Goal: Transaction & Acquisition: Purchase product/service

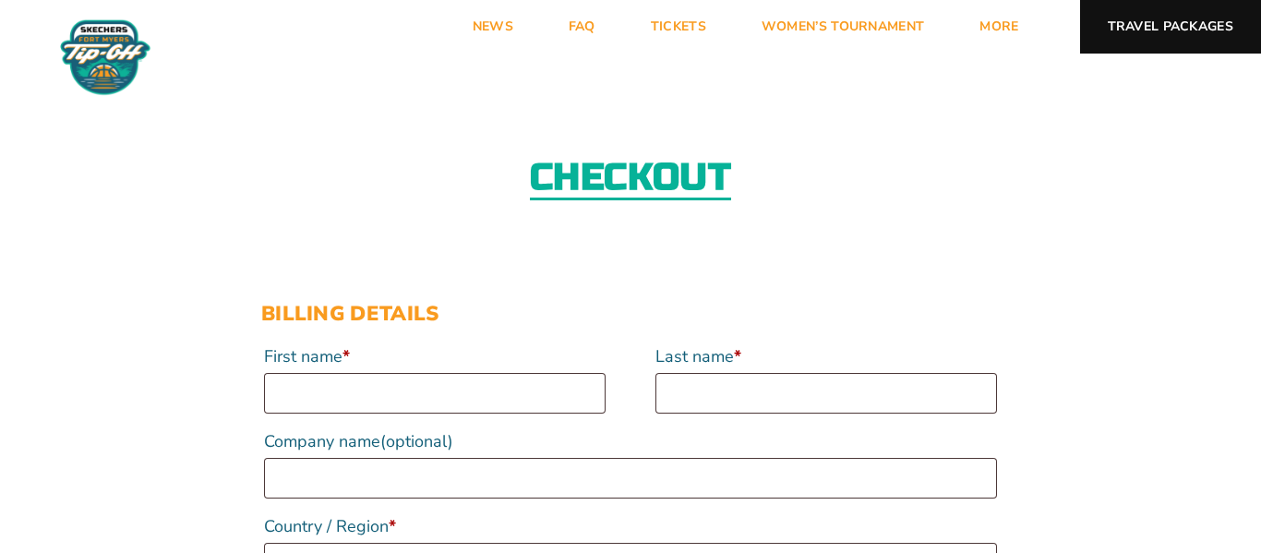
click at [1218, 12] on link "Travel Packages" at bounding box center [1171, 27] width 182 height 54
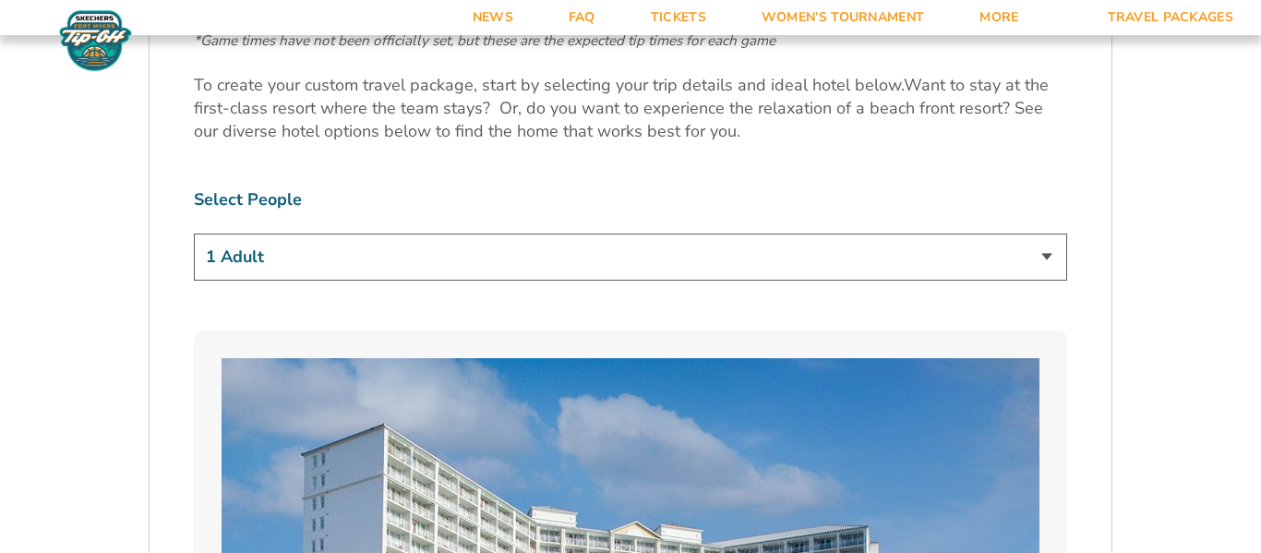
scroll to position [1065, 0]
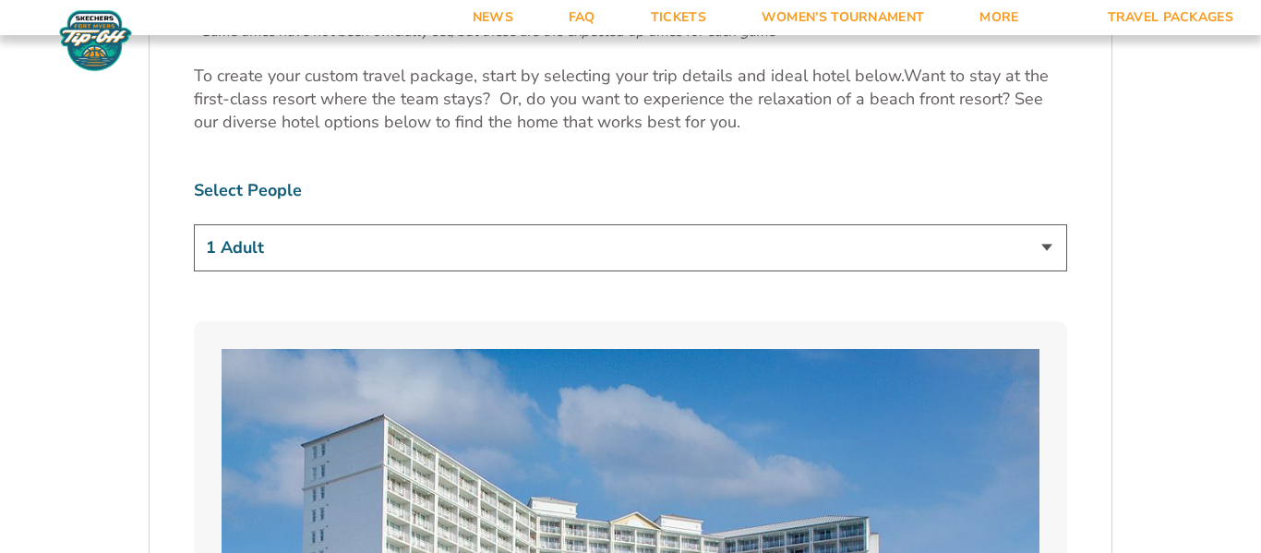
click at [1038, 263] on select "1 Adult 2 Adults 3 Adults 4 Adults 2 Adults + 1 Child 2 Adults + 2 Children 2 A…" at bounding box center [630, 247] width 873 height 47
select select "2 Adults + 3 Children"
click at [194, 224] on select "1 Adult 2 Adults 3 Adults 4 Adults 2 Adults + 1 Child 2 Adults + 2 Children 2 A…" at bounding box center [630, 247] width 873 height 47
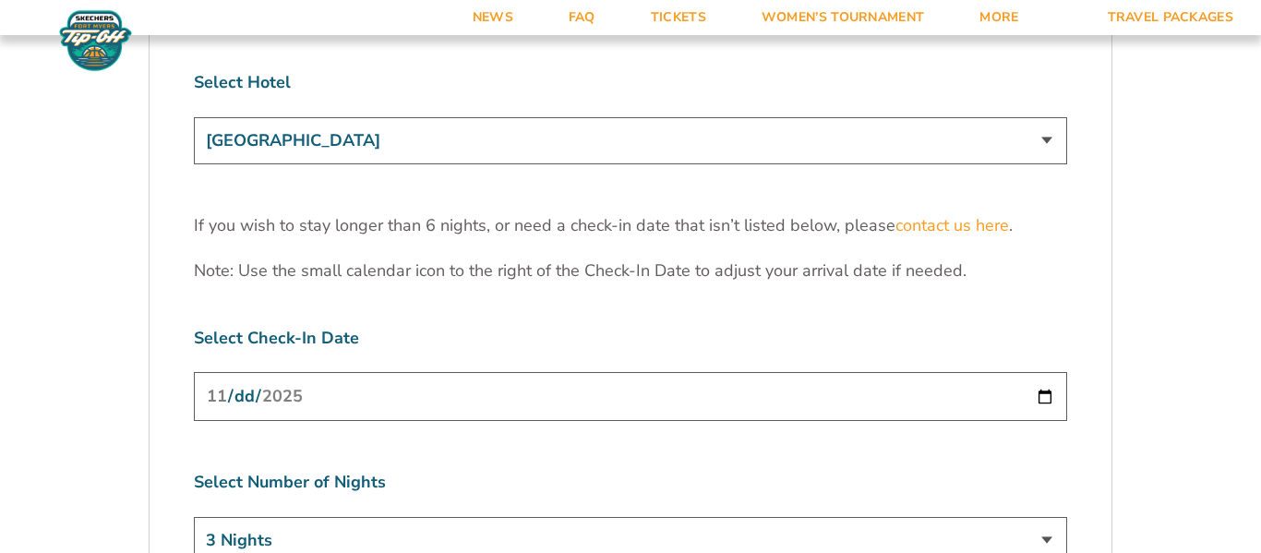
scroll to position [5754, 0]
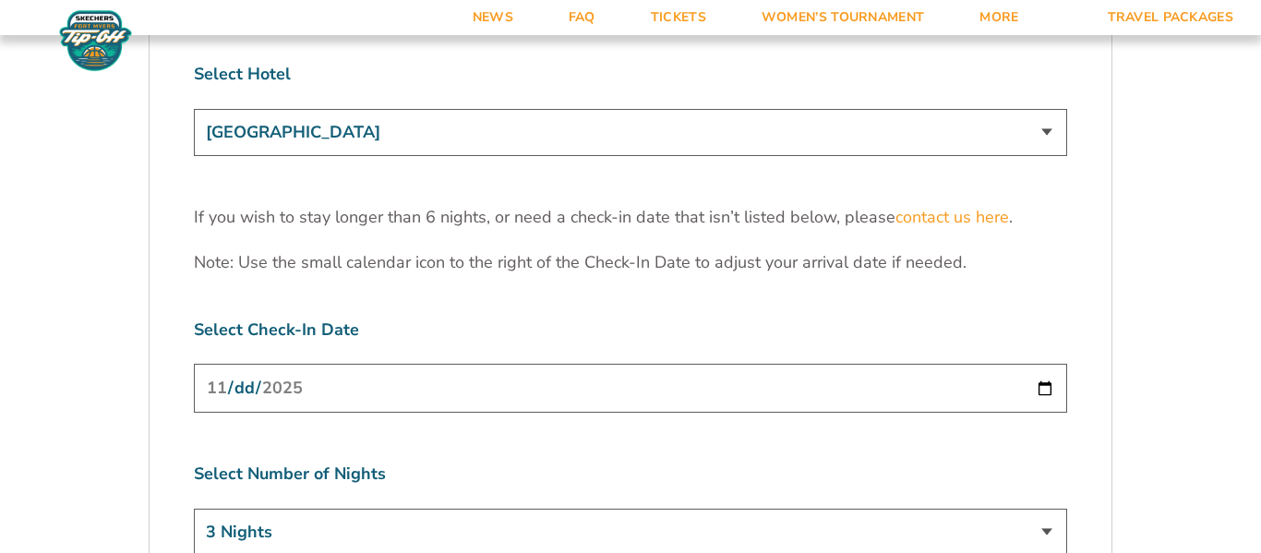
click at [1010, 364] on input "2025-11-24" at bounding box center [630, 388] width 873 height 49
click at [1048, 364] on input "2025-11-24" at bounding box center [630, 388] width 873 height 49
click at [1048, 509] on select "3 Nights 4 Nights 5 Nights 6 Nights" at bounding box center [630, 532] width 873 height 47
select select "5 Nights"
click at [194, 509] on select "3 Nights 4 Nights 5 Nights 6 Nights" at bounding box center [630, 532] width 873 height 47
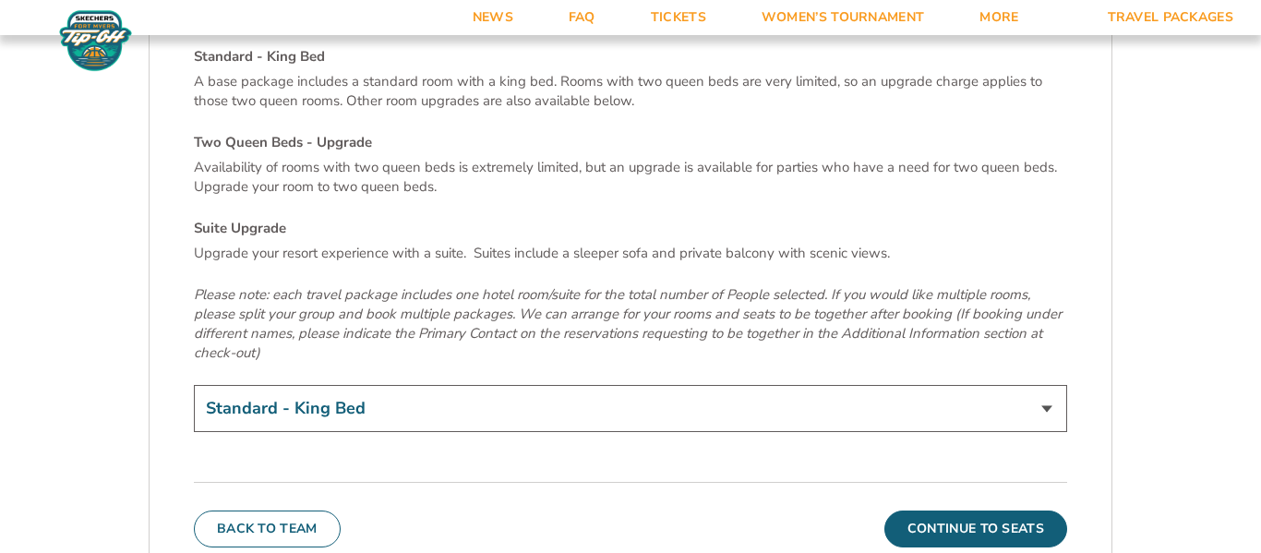
scroll to position [6361, 0]
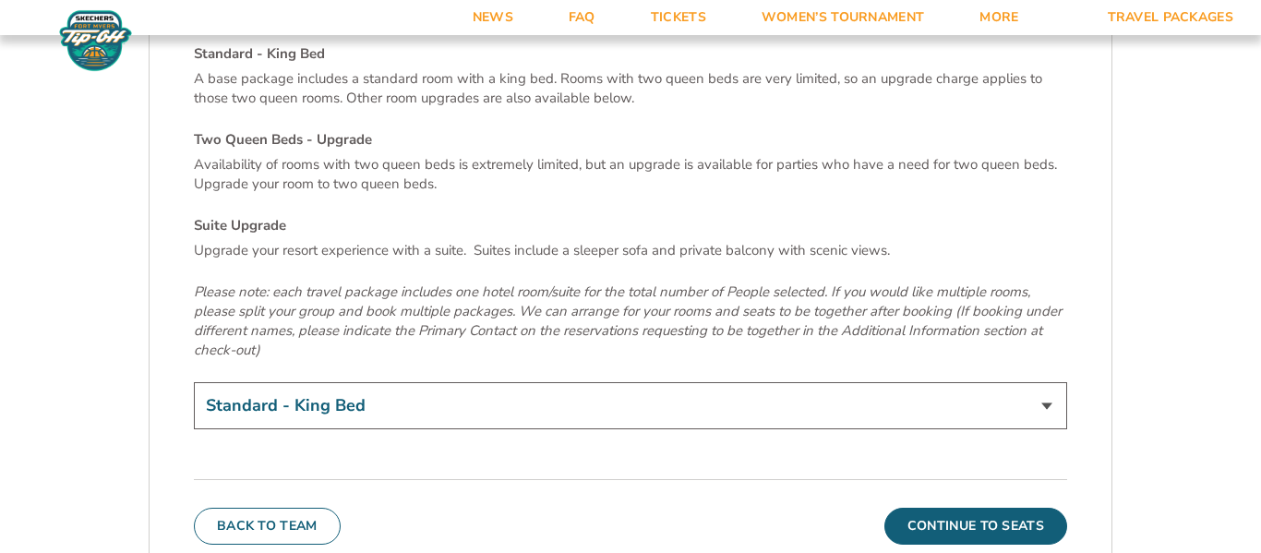
click at [1042, 382] on select "Standard - King Bed Two Queen Beds - Upgrade (+$15 per night) Suite Upgrade (+$…" at bounding box center [630, 405] width 873 height 47
select select "Suite Upgrade"
click at [194, 382] on select "Standard - King Bed Two Queen Beds - Upgrade (+$15 per night) Suite Upgrade (+$…" at bounding box center [630, 405] width 873 height 47
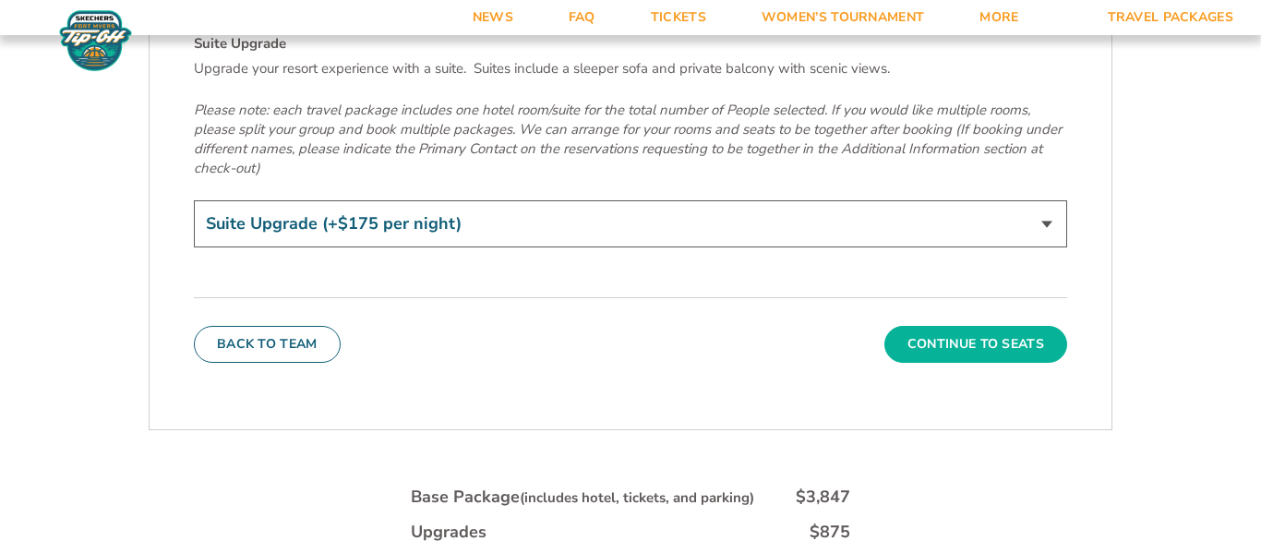
scroll to position [6548, 0]
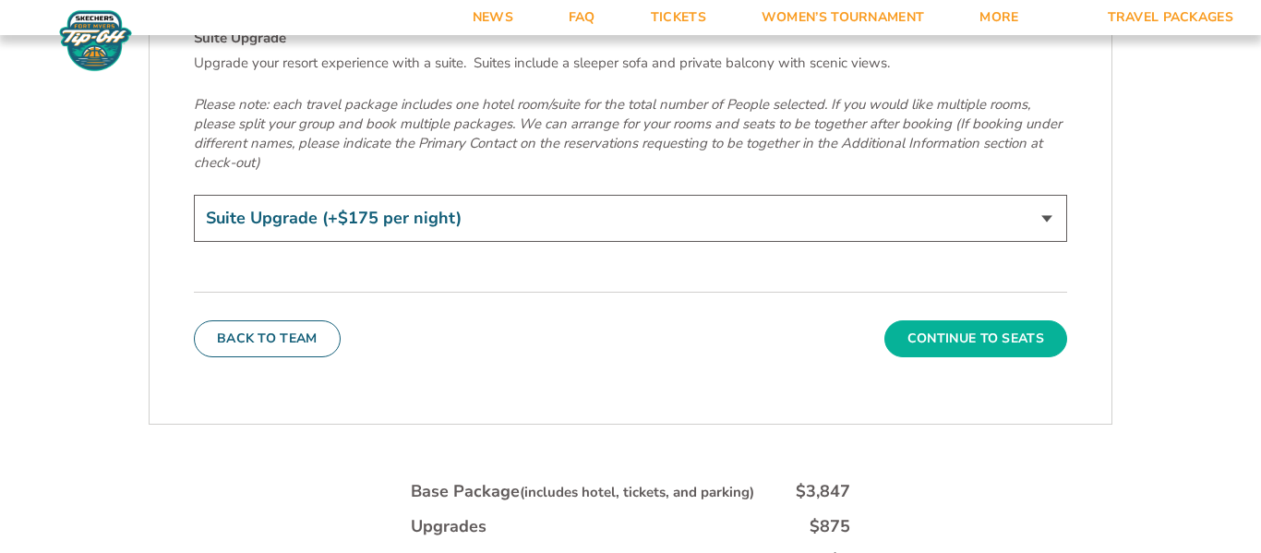
click at [937, 320] on button "Continue To Seats" at bounding box center [976, 338] width 183 height 37
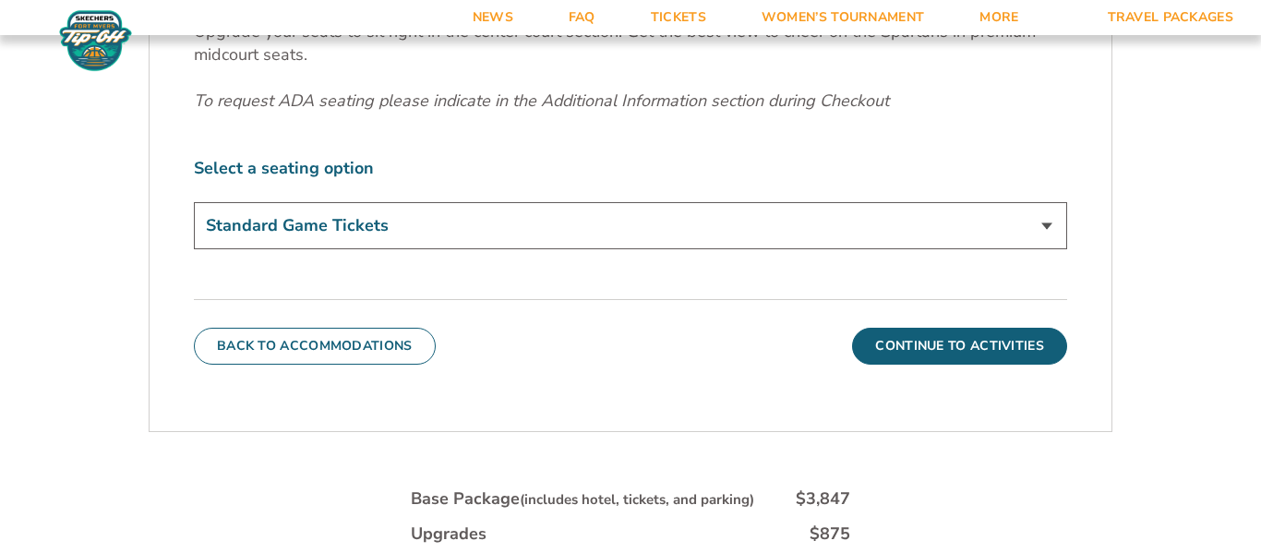
scroll to position [792, 0]
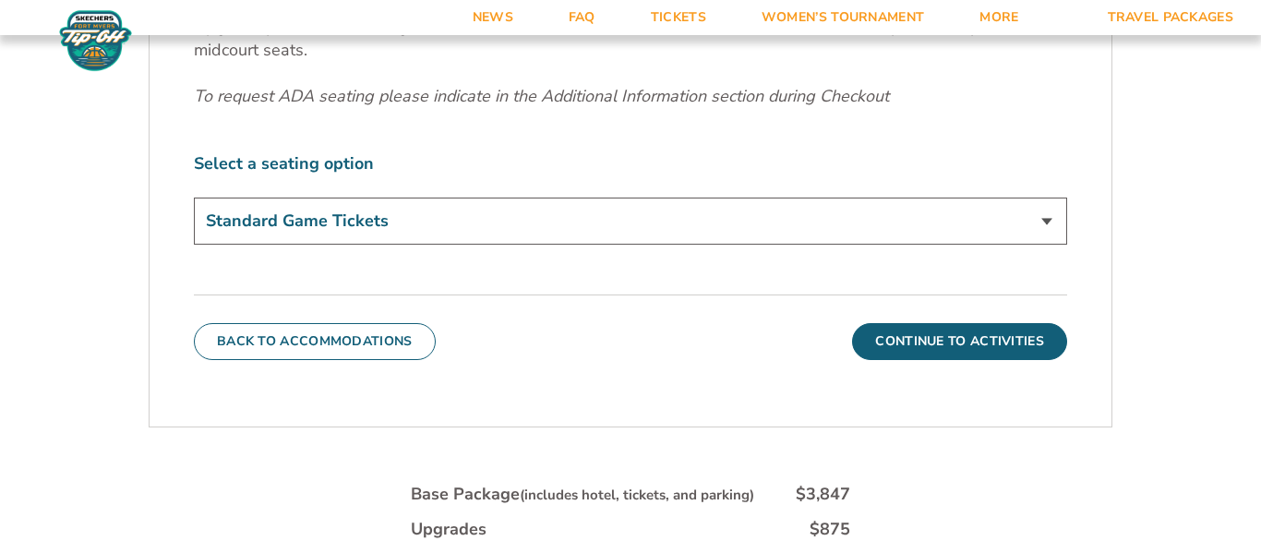
click at [1056, 219] on select "Standard Game Tickets Midcourt Seat Upgrade (+$140 per person)" at bounding box center [630, 221] width 873 height 47
click at [1015, 160] on label "Select a seating option" at bounding box center [630, 163] width 873 height 23
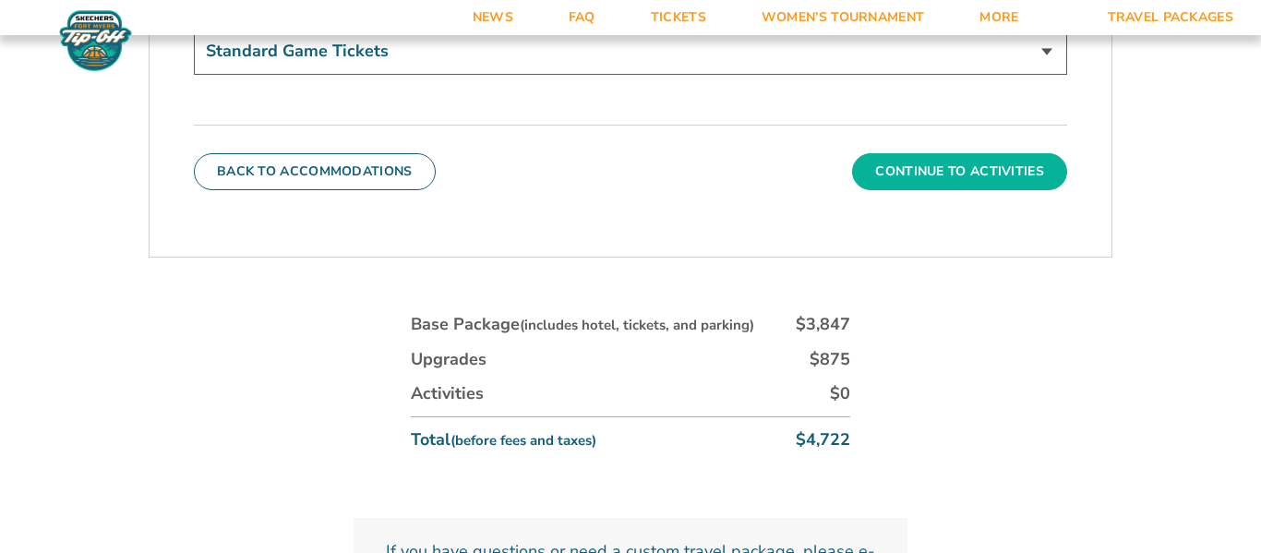
click at [1005, 167] on button "Continue To Activities" at bounding box center [959, 171] width 215 height 37
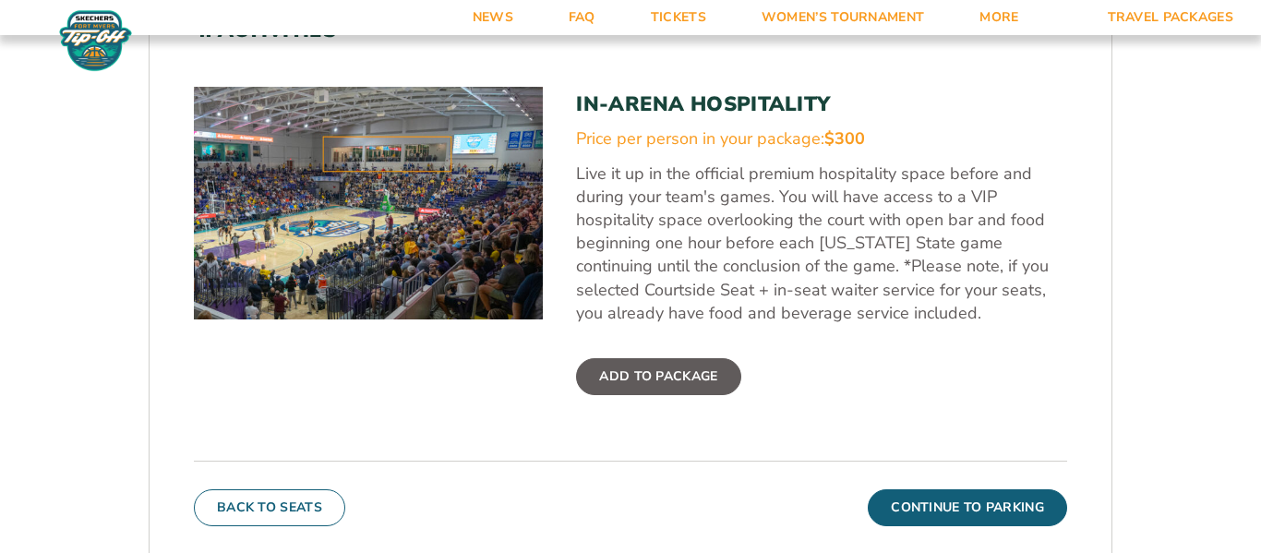
scroll to position [596, 0]
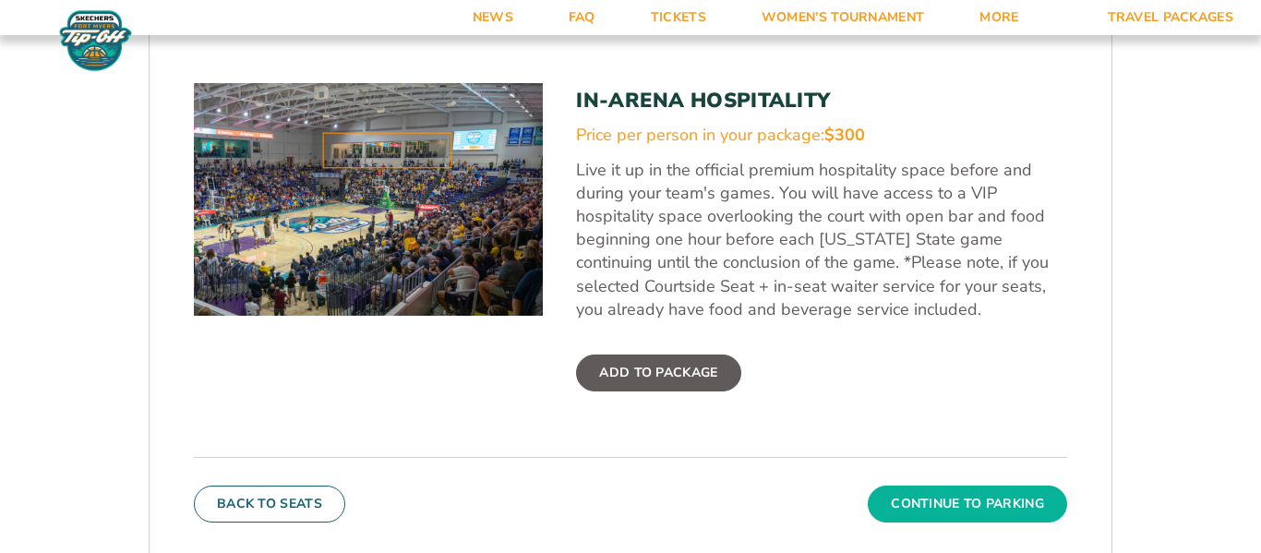
click at [998, 491] on button "Continue To Parking" at bounding box center [967, 504] width 199 height 37
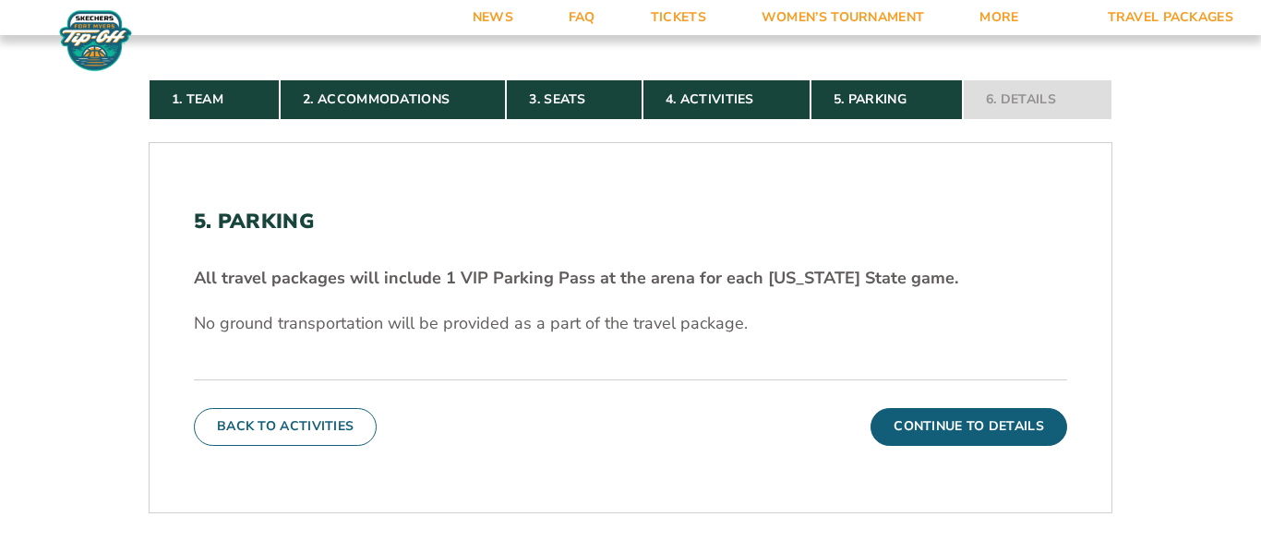
scroll to position [405, 0]
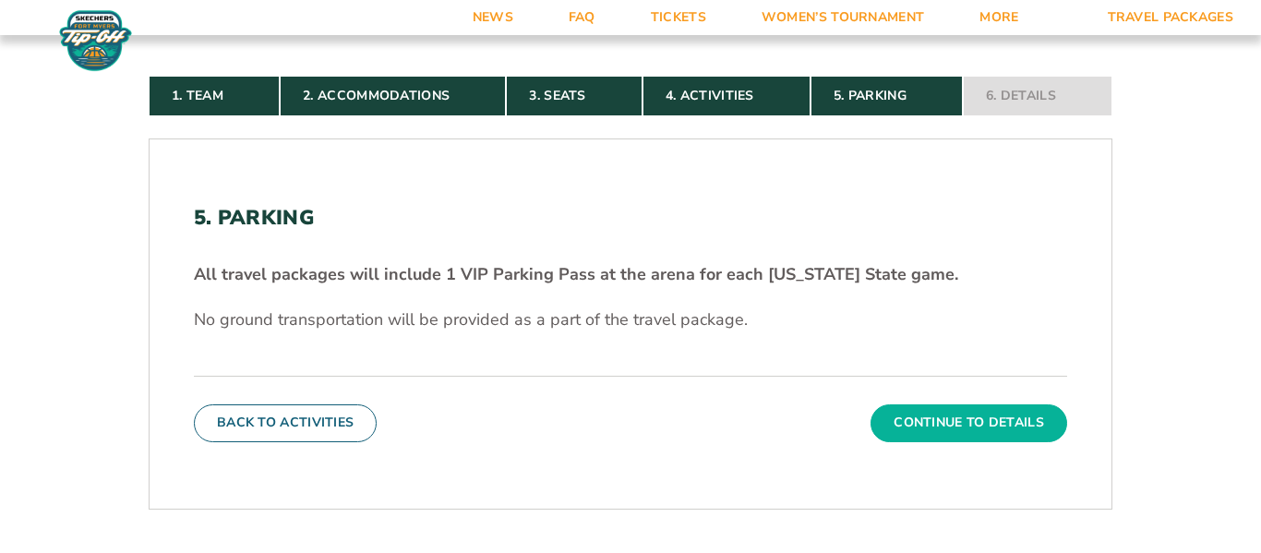
click at [976, 437] on button "Continue To Details" at bounding box center [969, 422] width 197 height 37
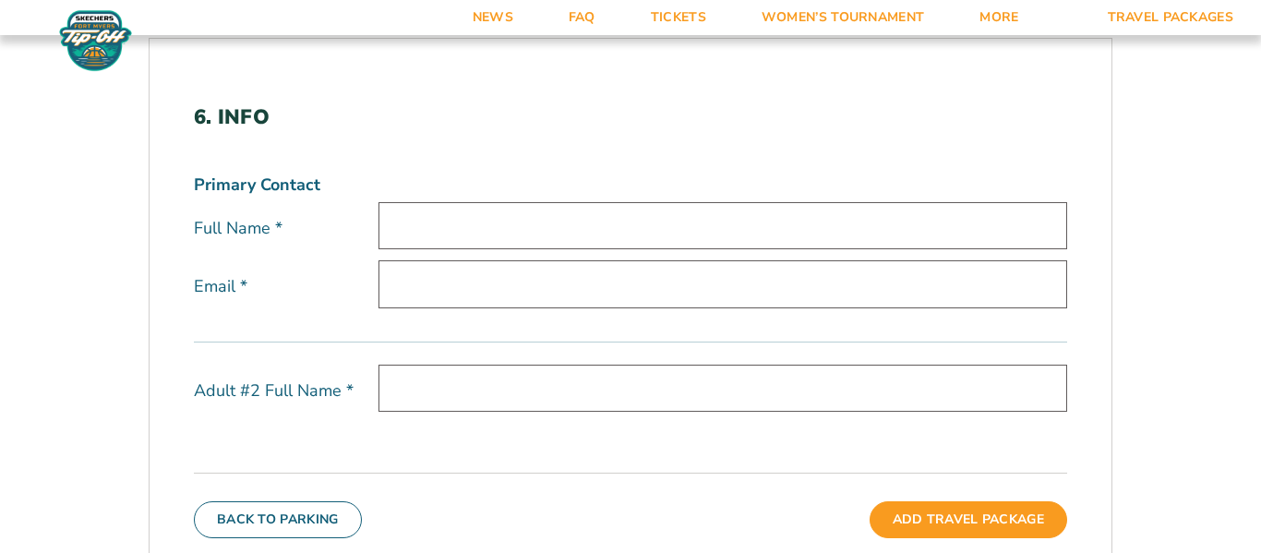
scroll to position [508, 0]
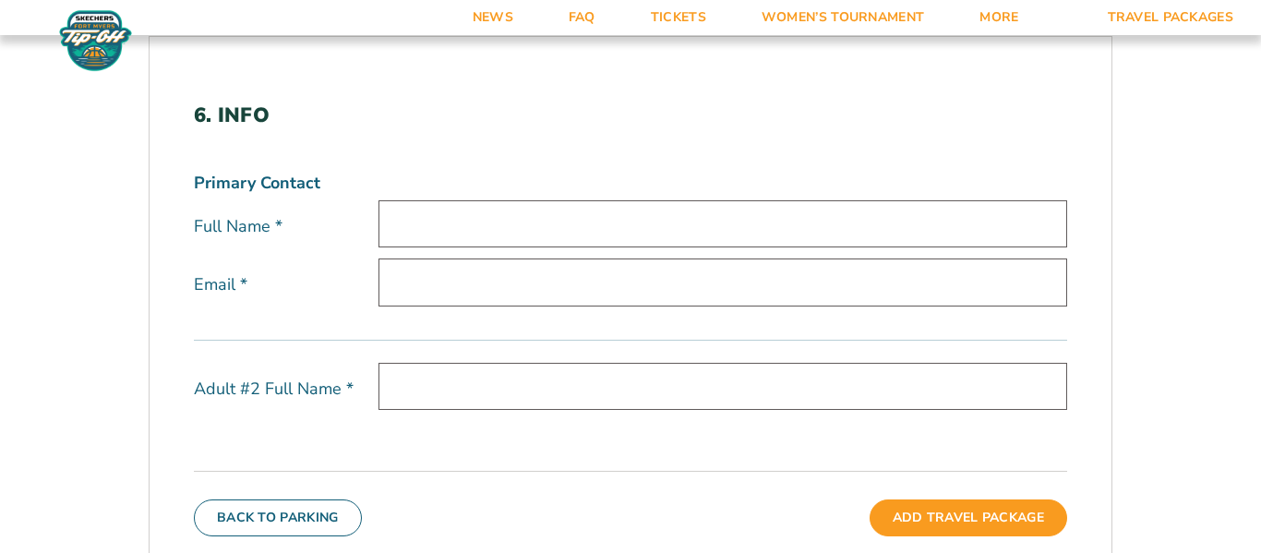
click at [770, 230] on input "text" at bounding box center [723, 223] width 689 height 47
type input "[PERSON_NAME]"
type input "[EMAIL_ADDRESS][DOMAIN_NAME]"
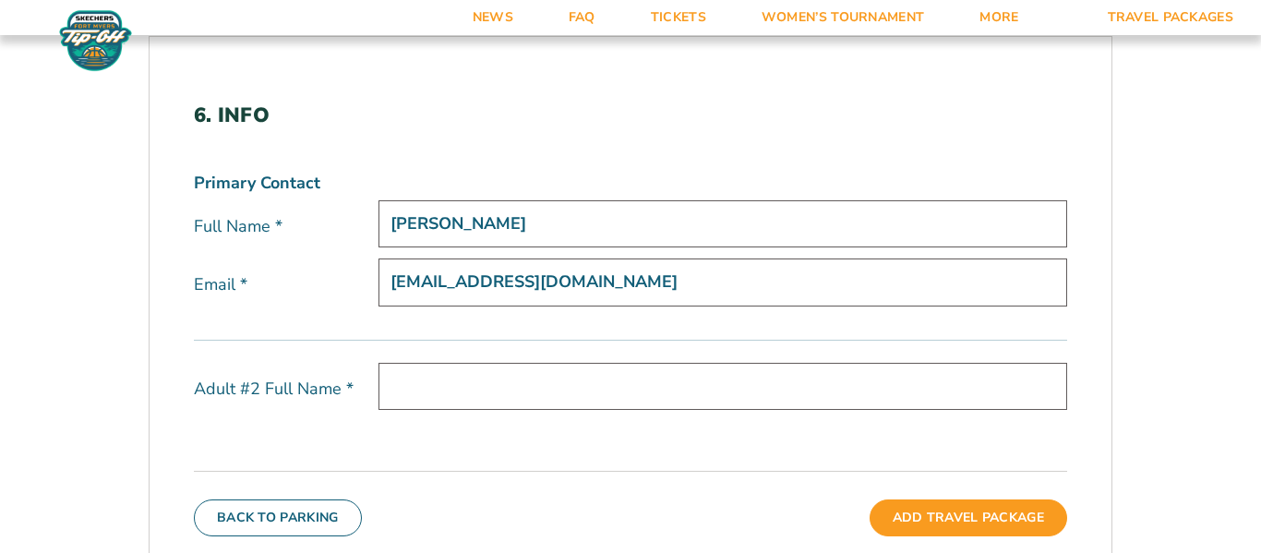
click at [613, 391] on input "text" at bounding box center [723, 386] width 689 height 47
type input "[PERSON_NAME]"
click at [561, 428] on div "Adult #2 Full Name * Melissa Levin" at bounding box center [630, 403] width 873 height 80
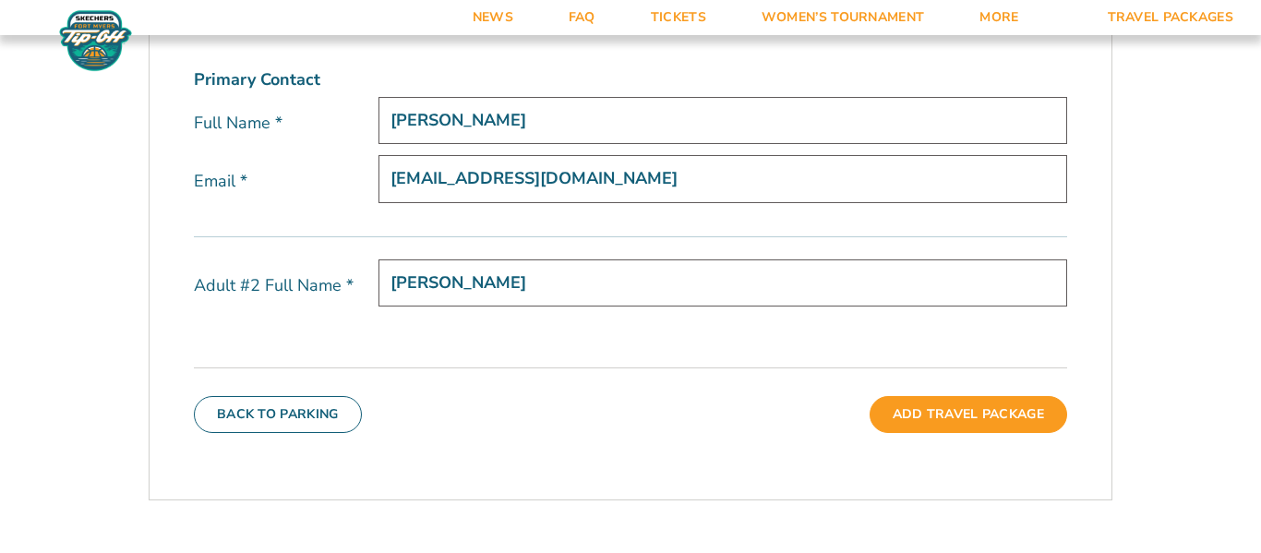
scroll to position [615, 0]
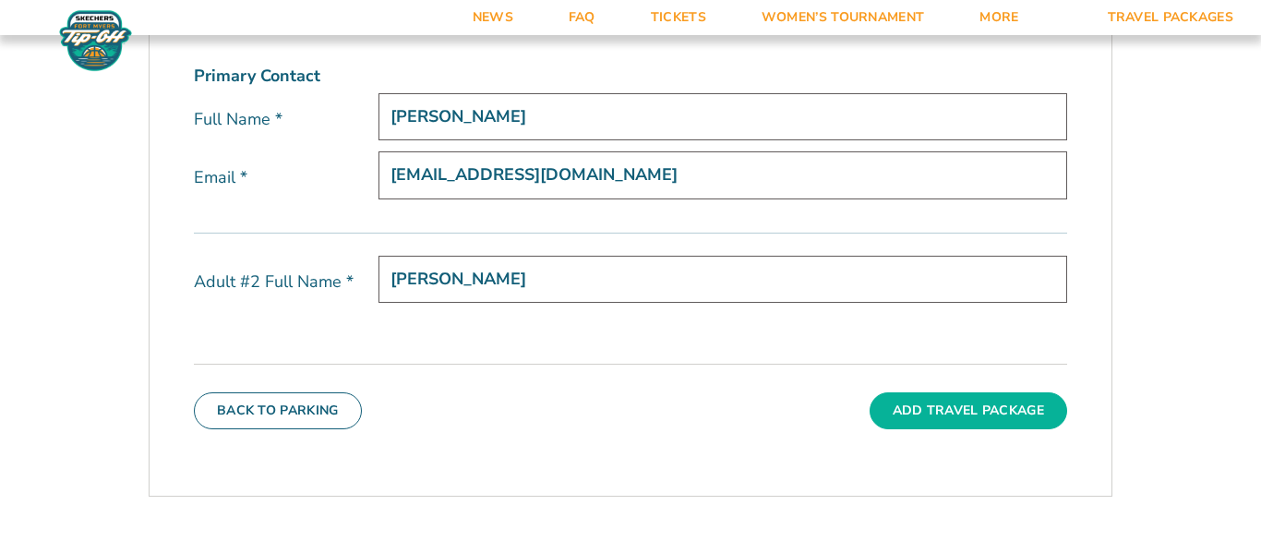
click at [987, 405] on button "Add Travel Package" at bounding box center [969, 410] width 198 height 37
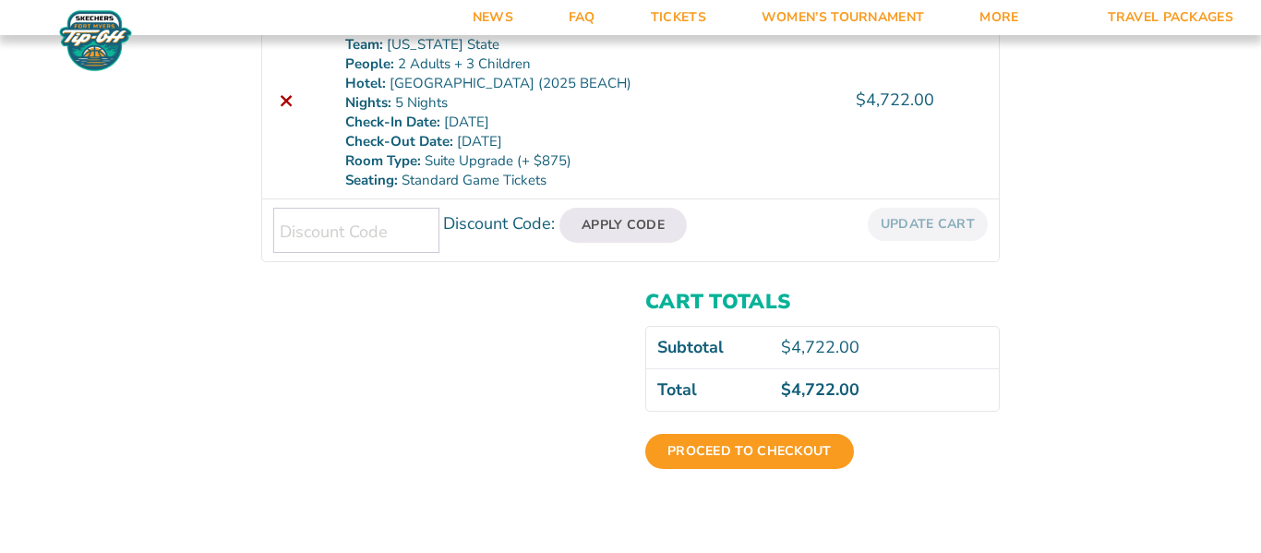
scroll to position [427, 0]
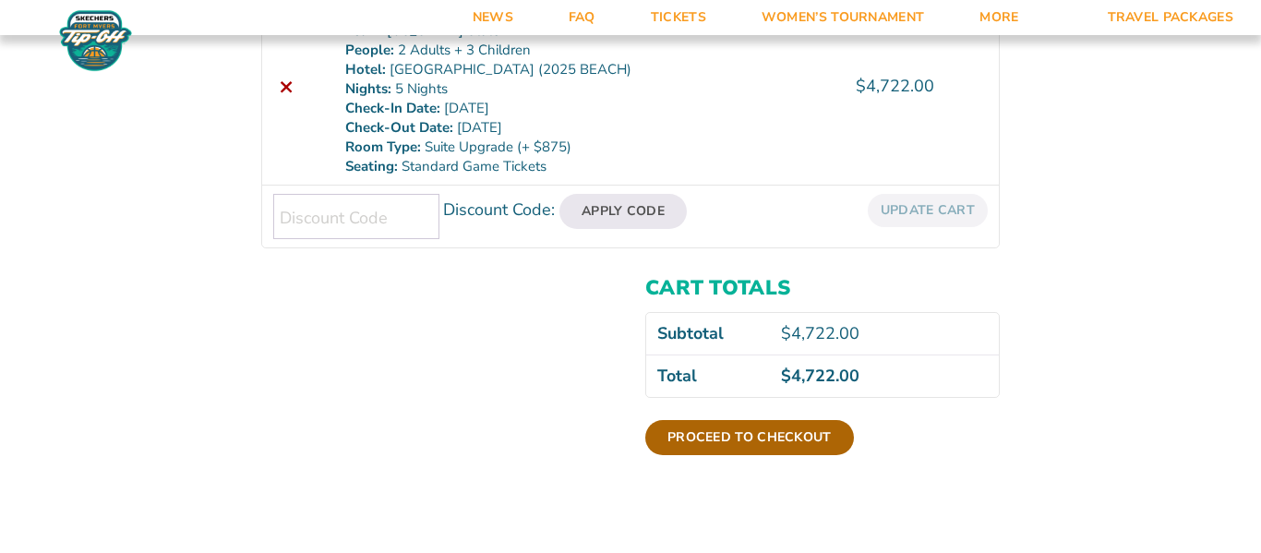
click at [772, 443] on link "Proceed to checkout" at bounding box center [749, 437] width 209 height 35
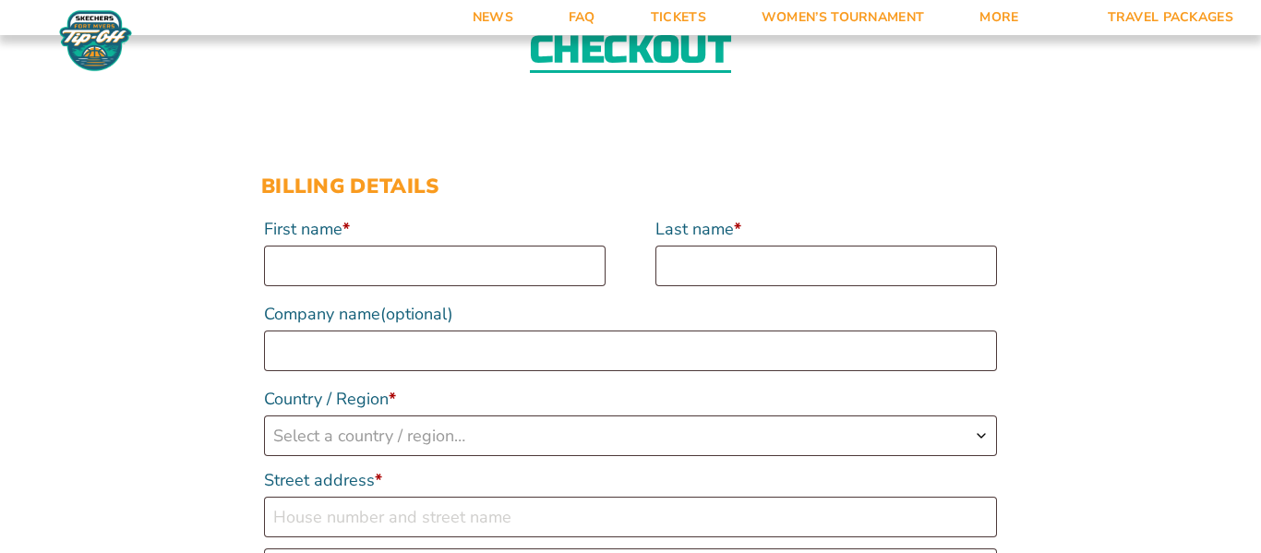
scroll to position [128, 0]
click at [457, 266] on input "First name *" at bounding box center [435, 265] width 342 height 41
click at [568, 276] on input "First name *" at bounding box center [435, 265] width 342 height 41
type input "Ronald"
type input "Levin"
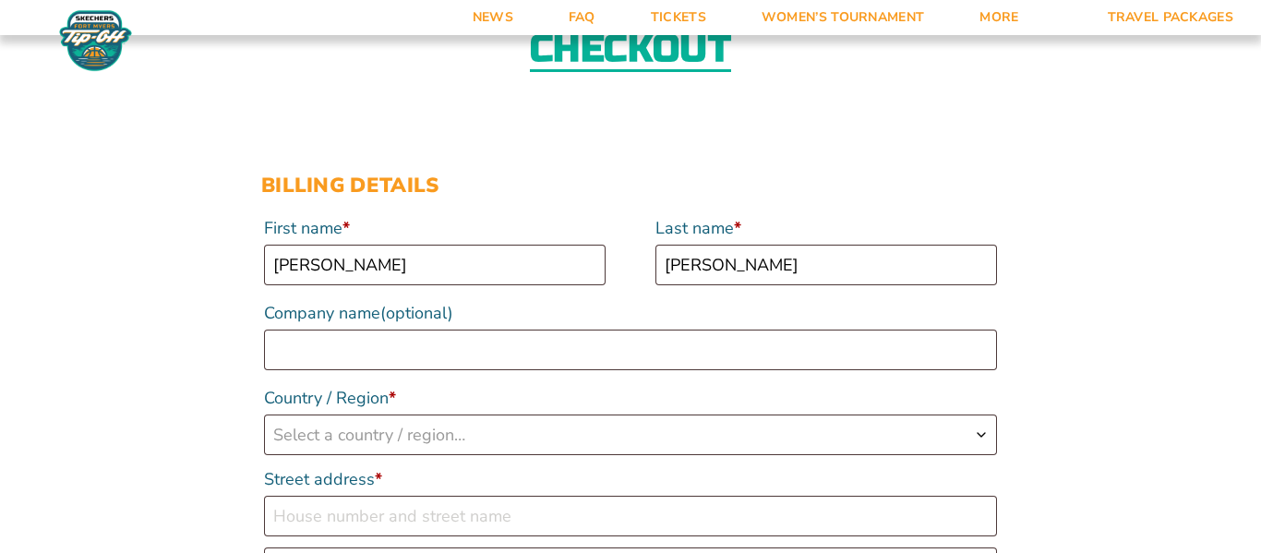
select select "US"
type input "[STREET_ADDRESS]"
type input "White Lake charter Township"
type input "48386"
type input "12484963268"
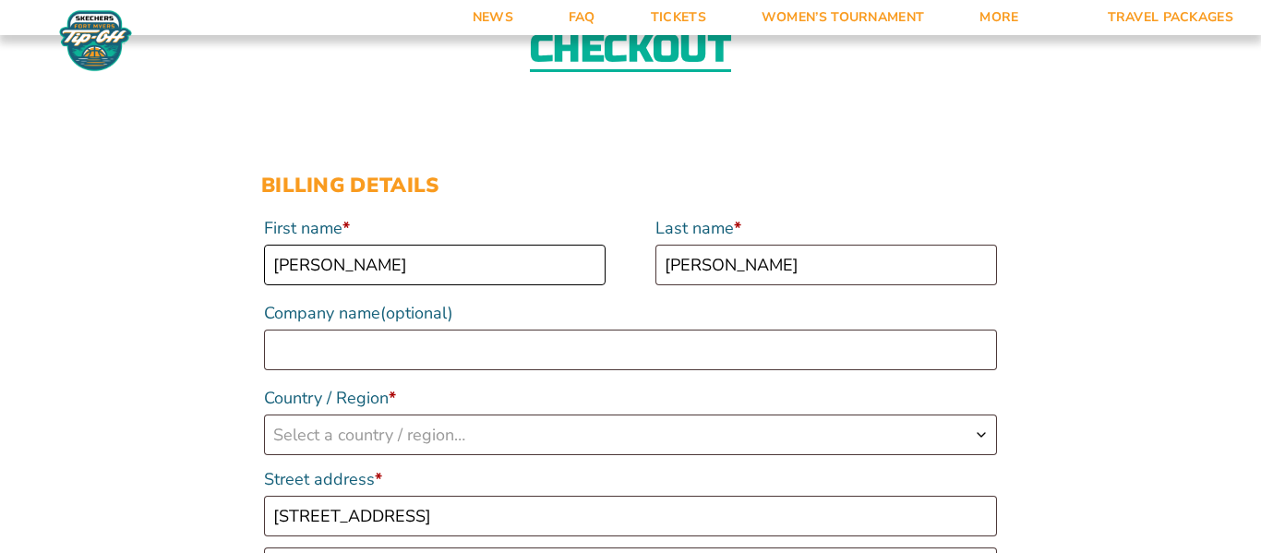
select select "US"
select select "MI"
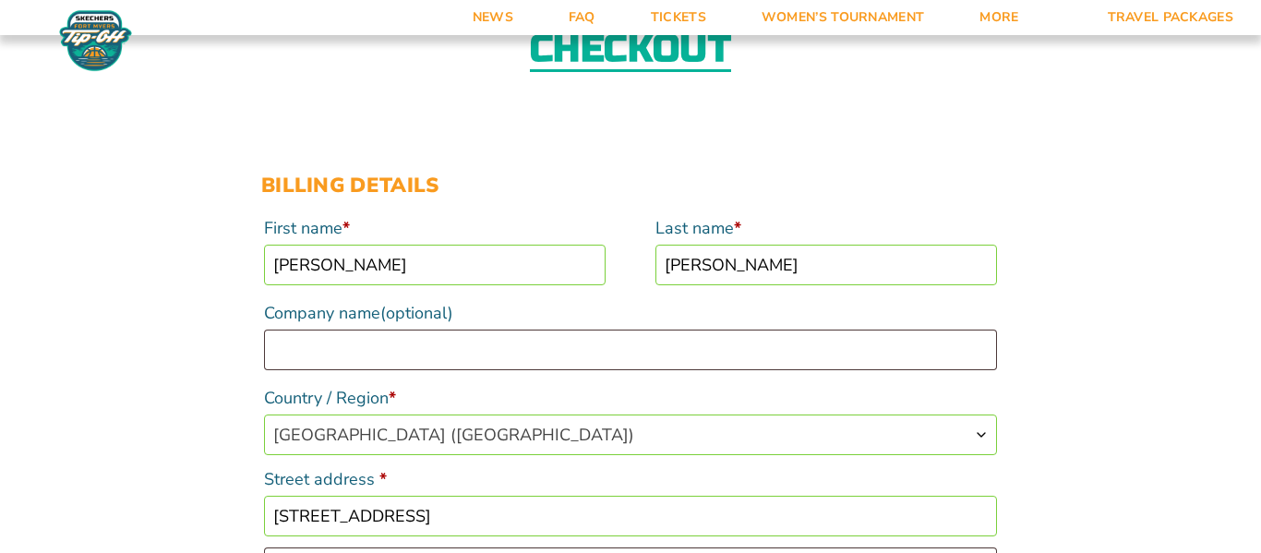
scroll to position [590, 0]
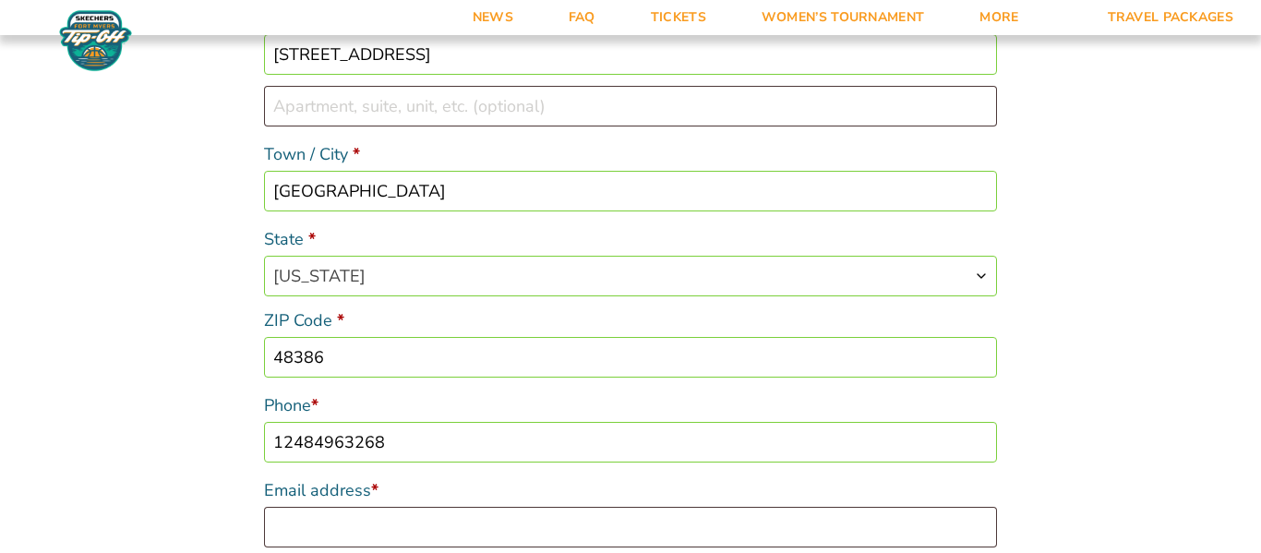
click at [626, 297] on div "First name * Ronald Last name * Levin Company name (optional) Country / Region …" at bounding box center [630, 148] width 739 height 803
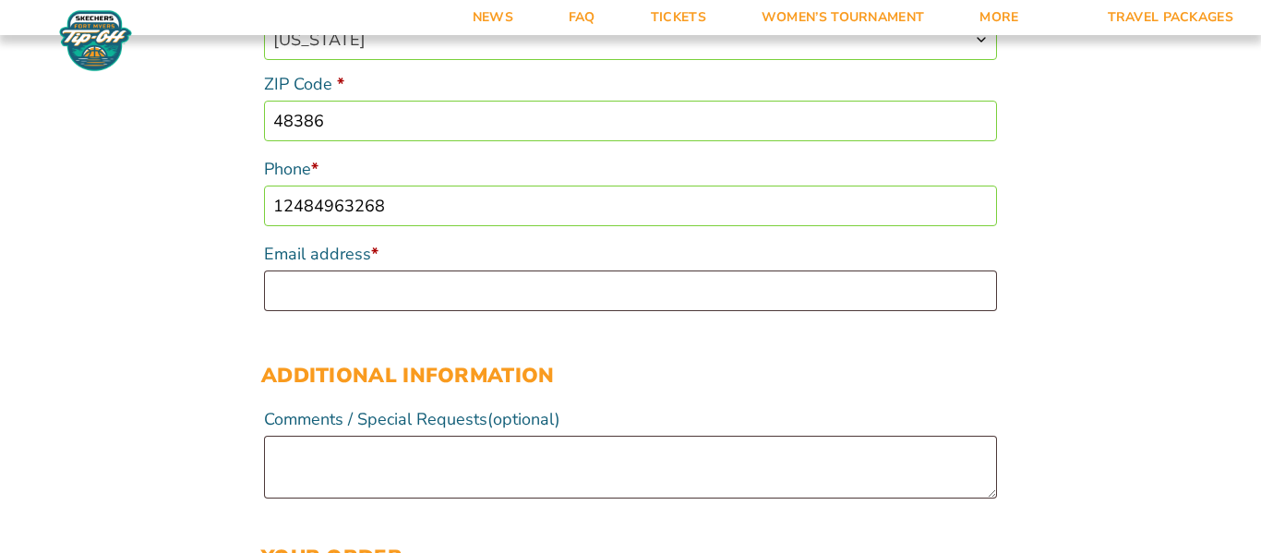
scroll to position [829, 0]
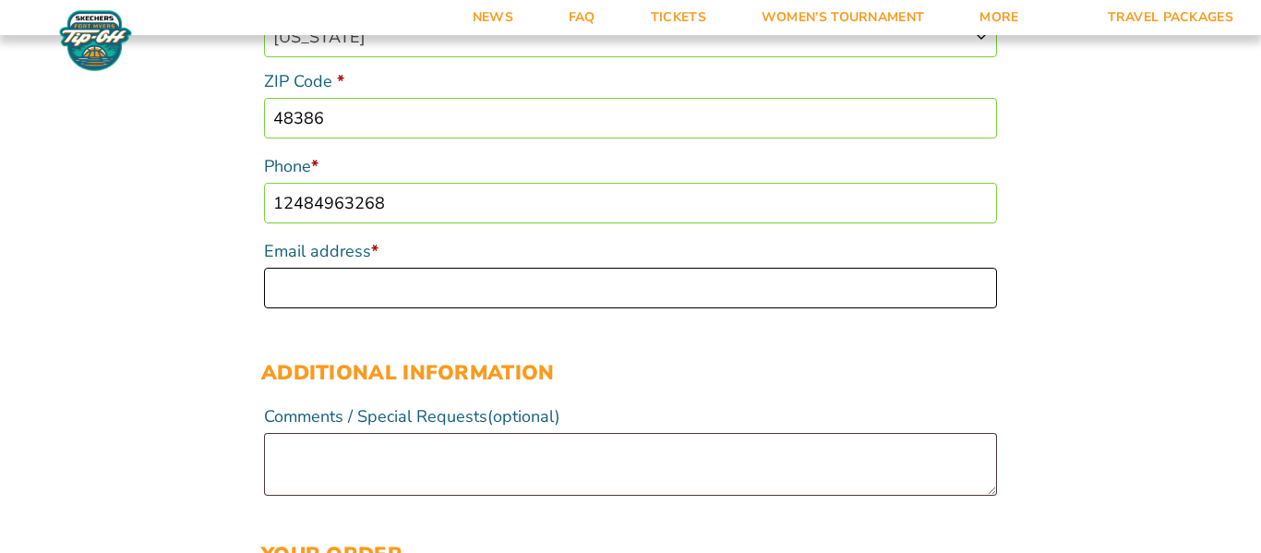
click at [626, 297] on input "Email address *" at bounding box center [630, 288] width 733 height 41
type input "[EMAIL_ADDRESS][DOMAIN_NAME]"
type input "Blue Cross"
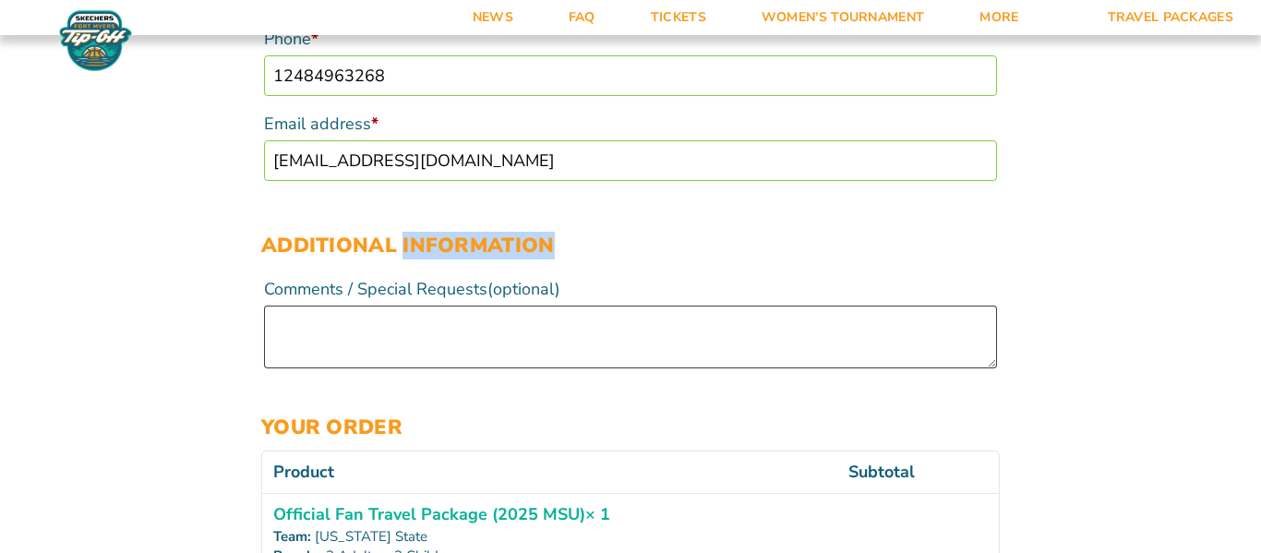
scroll to position [975, 0]
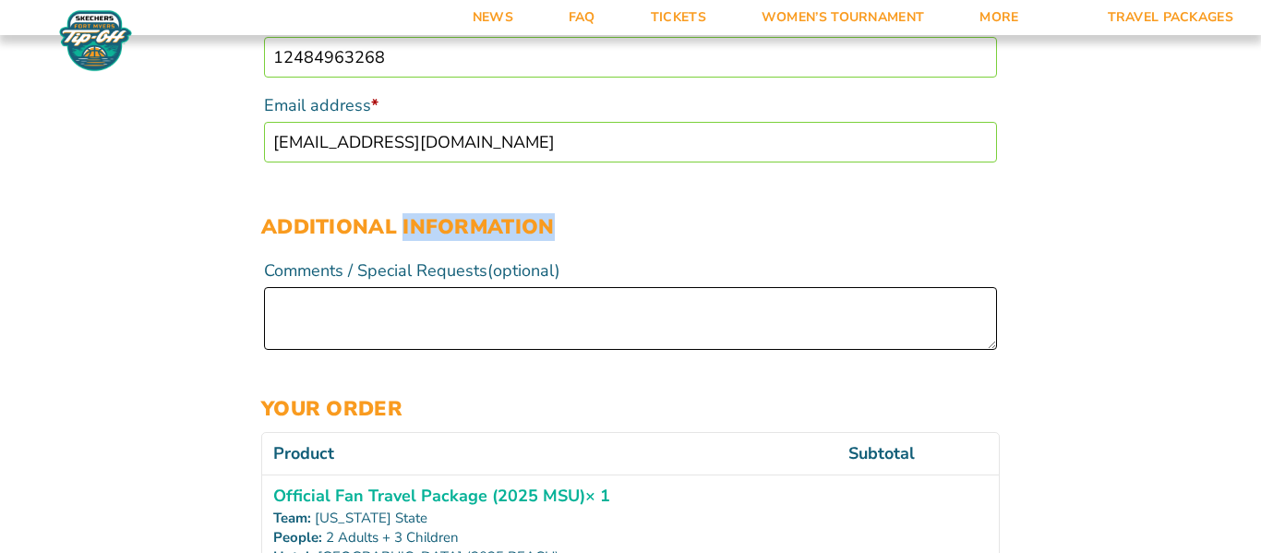
click at [535, 325] on textarea "Comments / Special Requests (optional)" at bounding box center [630, 318] width 733 height 63
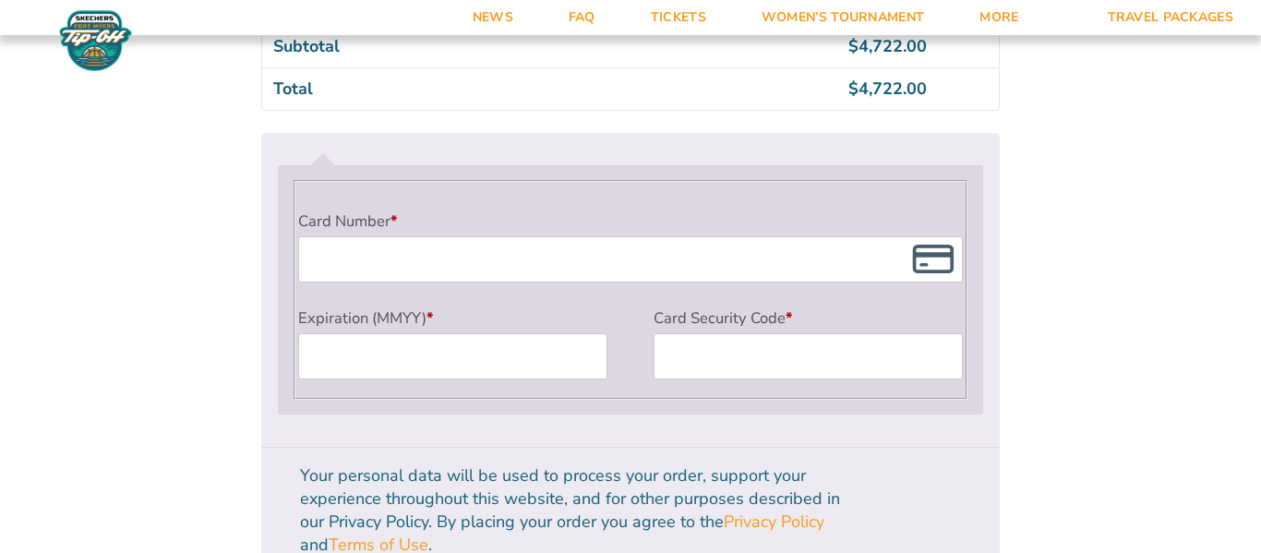
scroll to position [1623, 0]
type input "11"
type input "2026"
type input "1126"
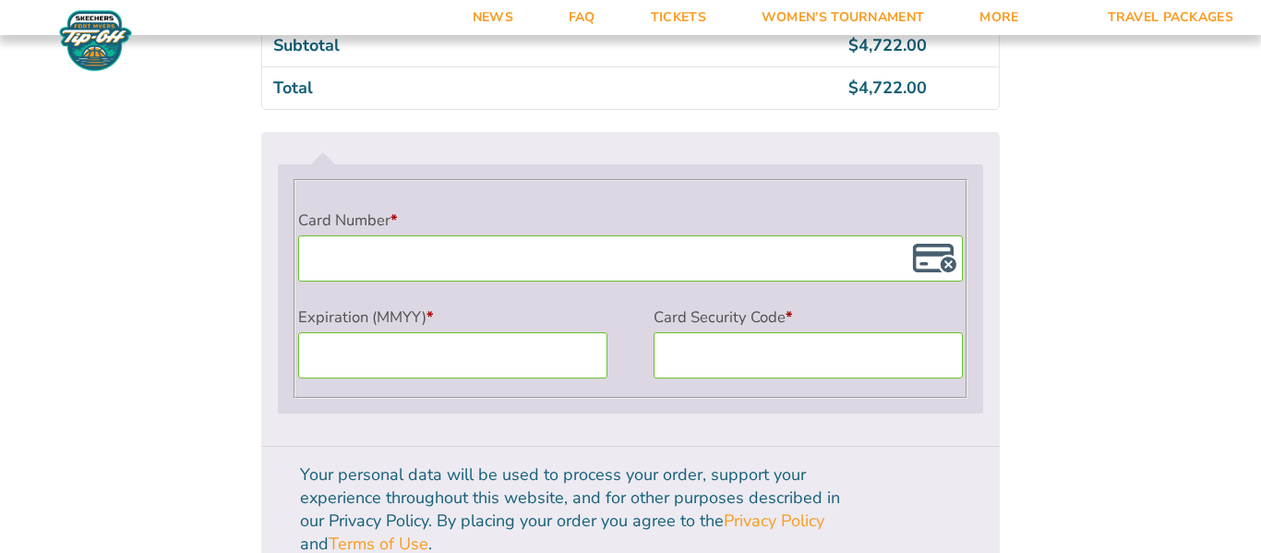
click at [815, 221] on label "Card Number *" at bounding box center [631, 220] width 666 height 30
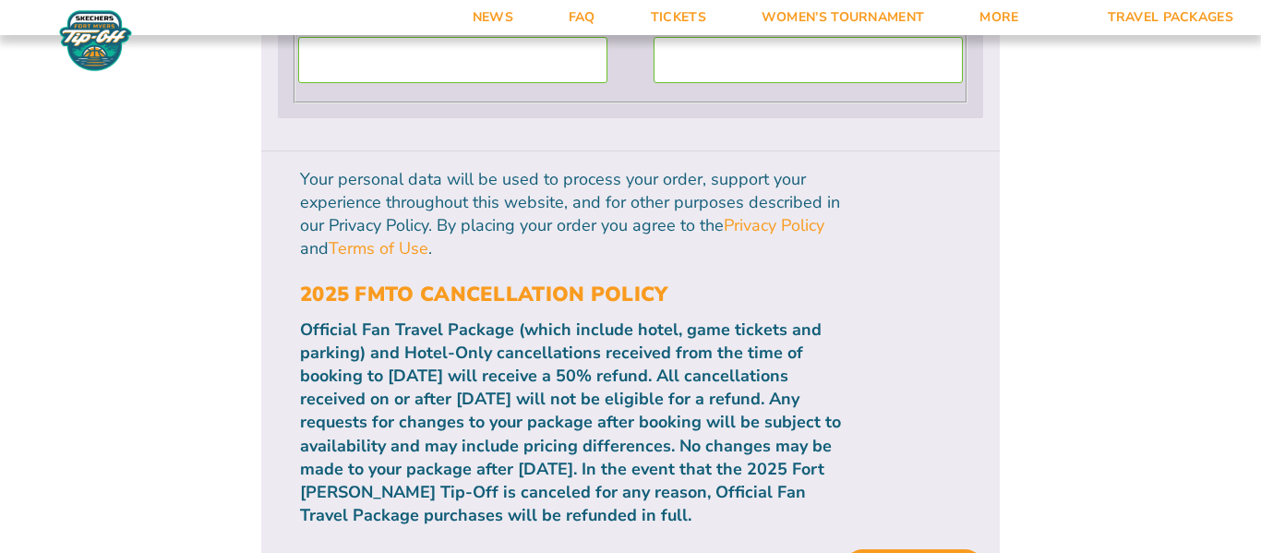
scroll to position [1921, 0]
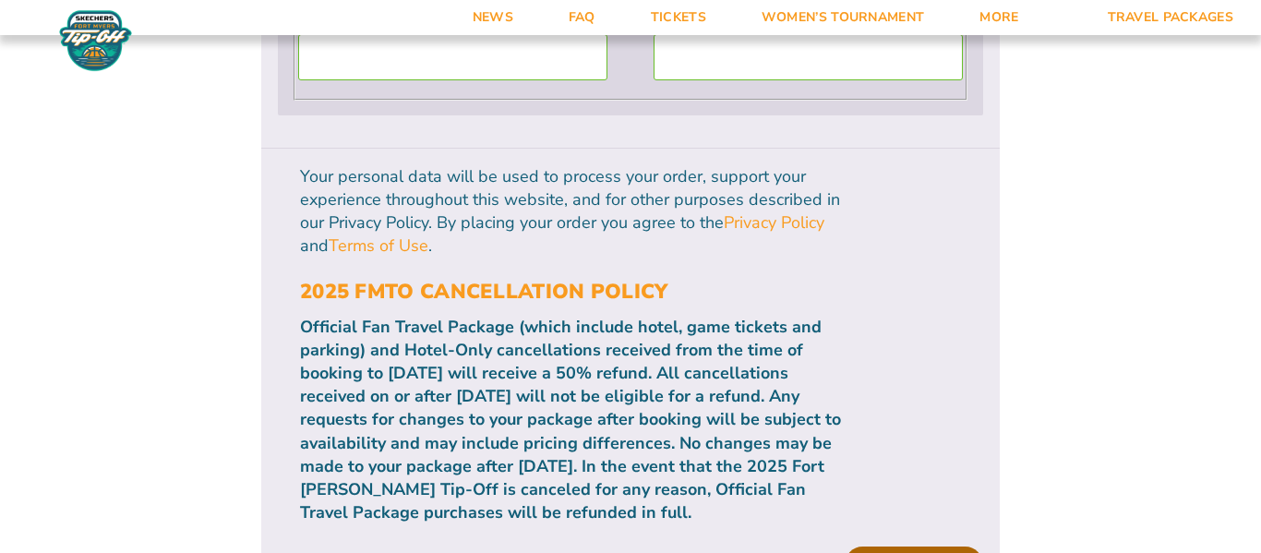
click at [899, 547] on button "Place order" at bounding box center [914, 564] width 138 height 35
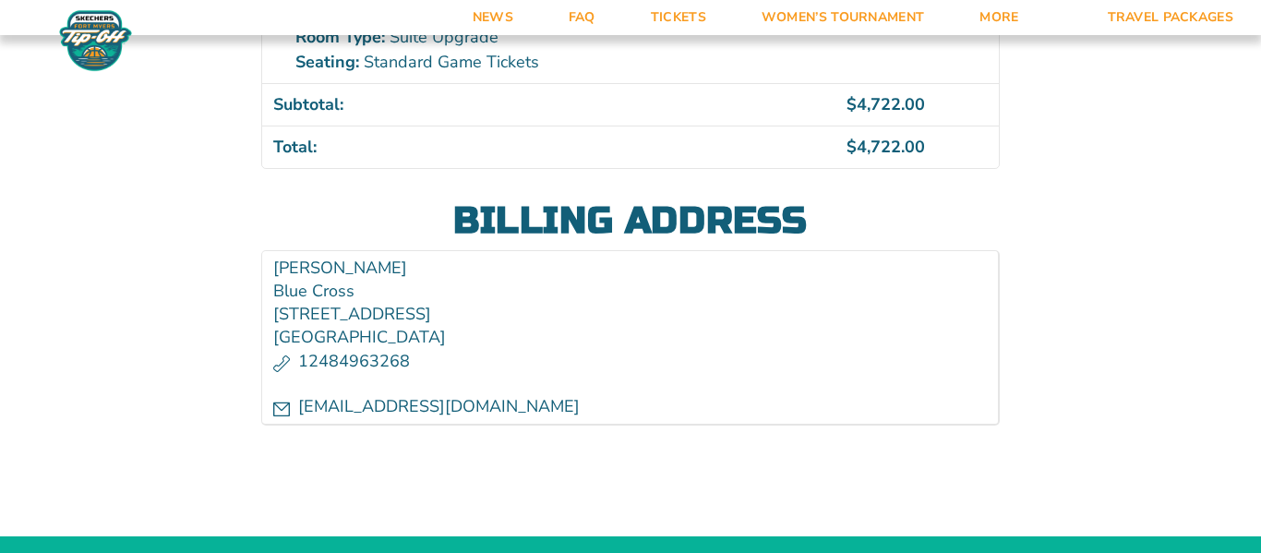
scroll to position [717, 0]
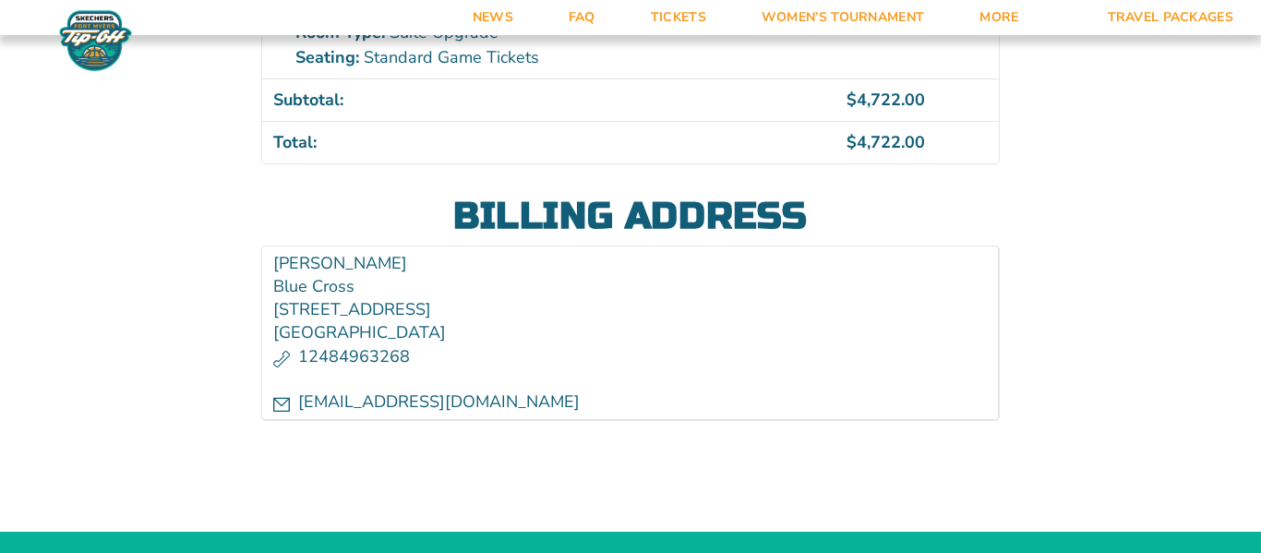
click at [372, 298] on address "[PERSON_NAME] Blue Cross [STREET_ADDRESS] 12484963268 [EMAIL_ADDRESS][DOMAIN_NA…" at bounding box center [630, 333] width 739 height 175
click at [367, 291] on address "[PERSON_NAME] Blue Cross [STREET_ADDRESS] 12484963268 [EMAIL_ADDRESS][DOMAIN_NA…" at bounding box center [630, 333] width 739 height 175
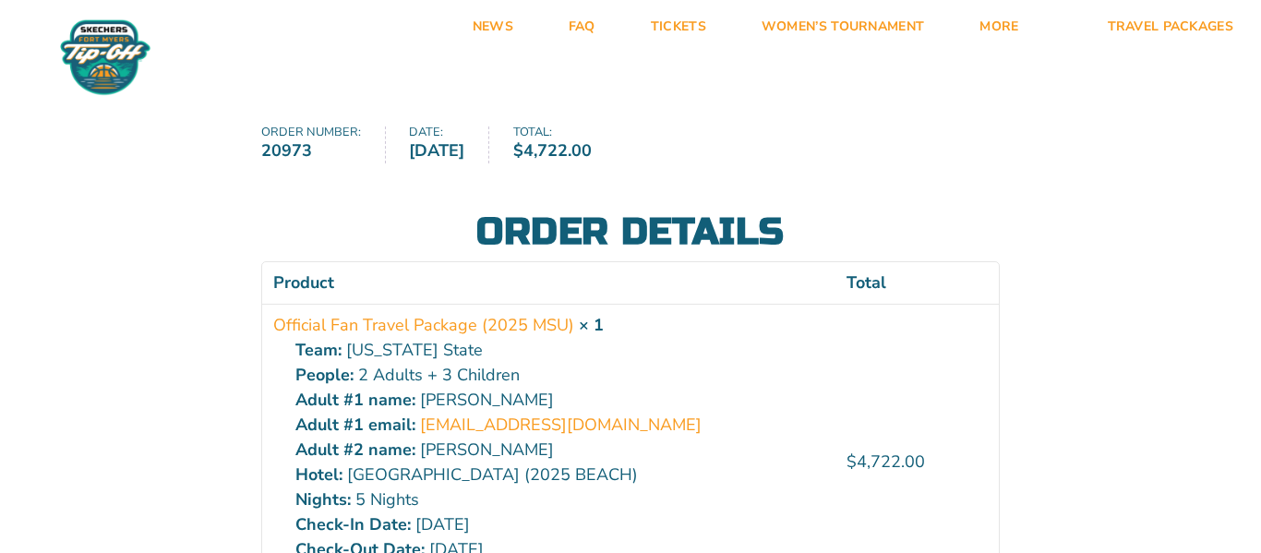
scroll to position [0, 0]
